Goal: Find specific page/section: Find specific page/section

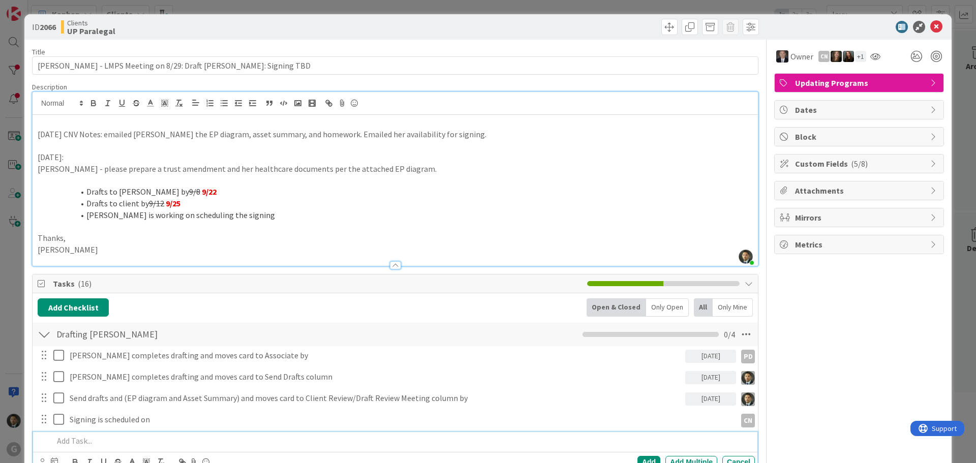
click at [761, 9] on div "ID 2066 Clients UP Paralegal Title 63 / 128 [PERSON_NAME] - LMPS Meeting on 8/2…" at bounding box center [488, 231] width 976 height 463
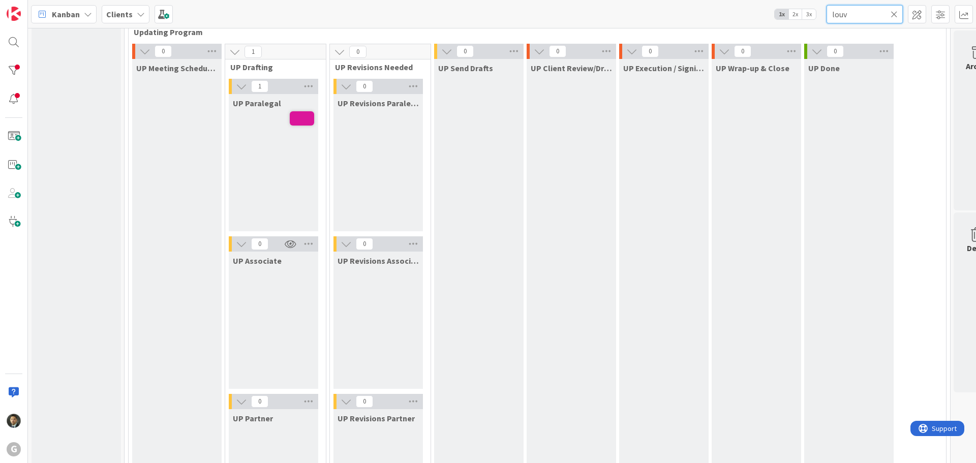
drag, startPoint x: 852, startPoint y: 20, endPoint x: 794, endPoint y: 10, distance: 58.9
click at [794, 10] on div "Kanban Clients 1x 2x 3x louv" at bounding box center [502, 14] width 948 height 28
type input "[PERSON_NAME]"
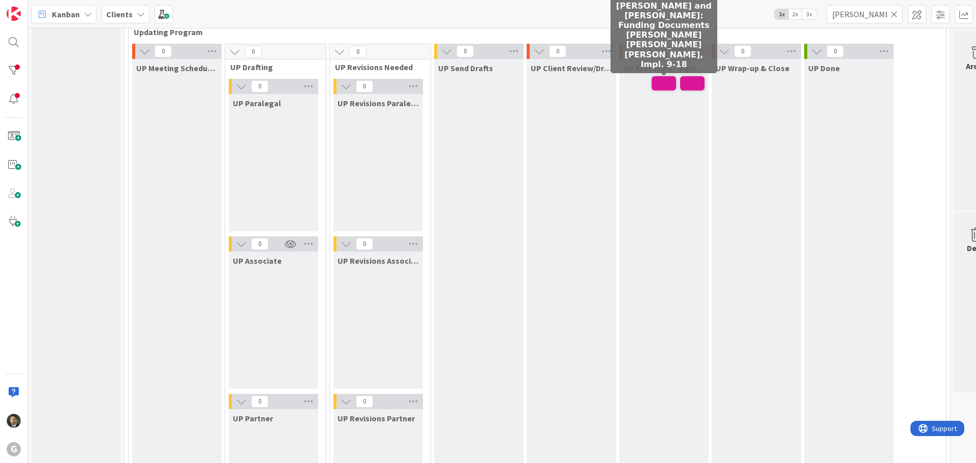
click at [666, 83] on span at bounding box center [663, 83] width 24 height 14
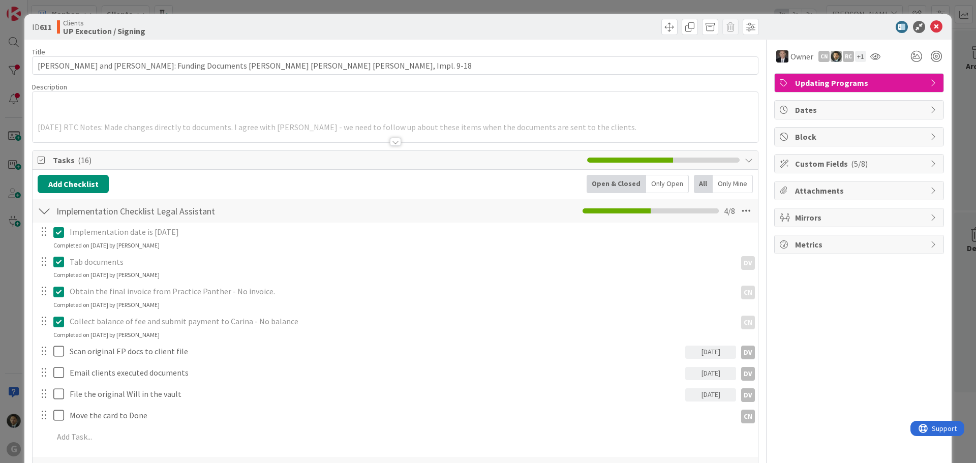
click at [391, 141] on div at bounding box center [395, 142] width 11 height 8
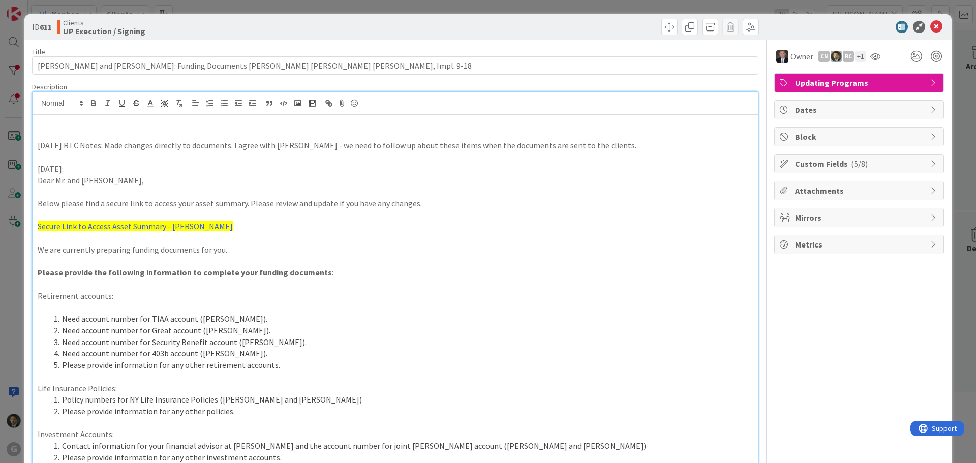
click at [562, 6] on div "ID 611 Clients UP Execution / Signing Title 74 / 128 [PERSON_NAME] and [PERSON_…" at bounding box center [488, 231] width 976 height 463
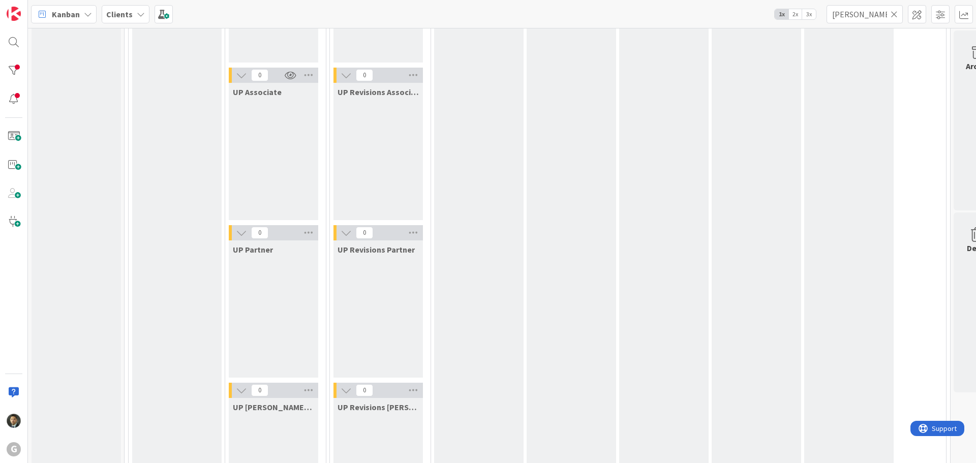
scroll to position [1445, 0]
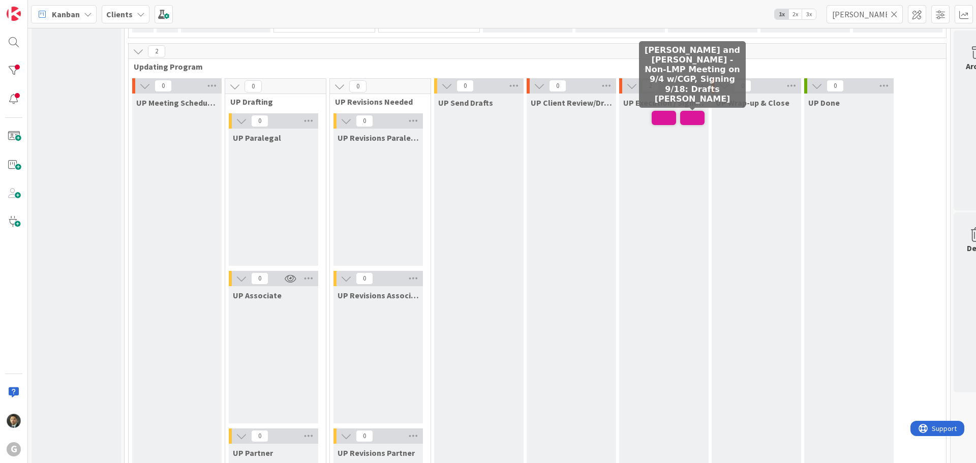
click at [688, 116] on span at bounding box center [692, 118] width 24 height 14
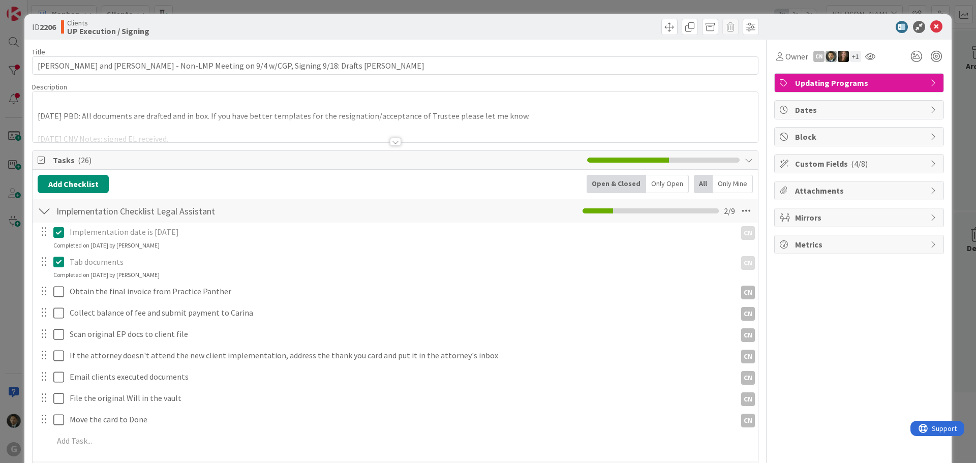
click at [390, 141] on div at bounding box center [395, 142] width 11 height 8
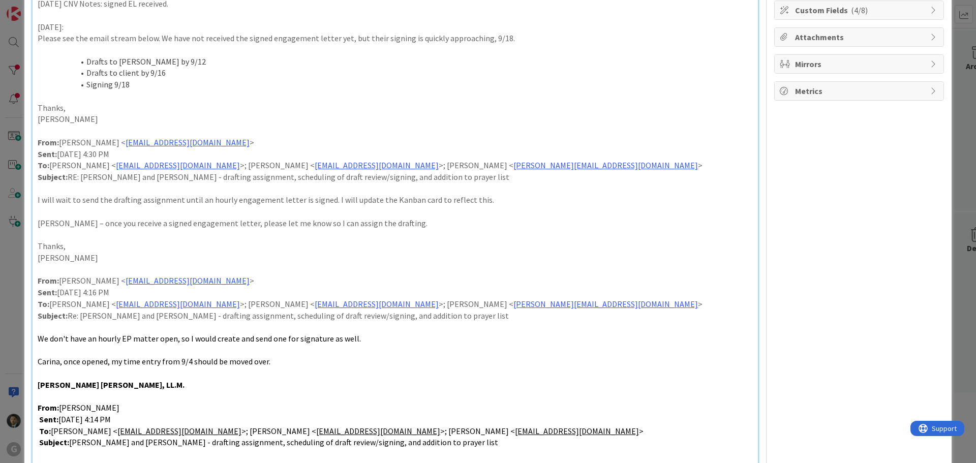
scroll to position [102, 0]
